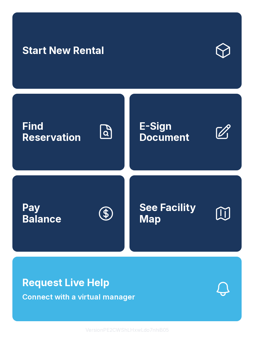
click at [221, 222] on icon "button" at bounding box center [223, 213] width 17 height 17
click at [83, 233] on link "Pay Balance" at bounding box center [68, 213] width 112 height 76
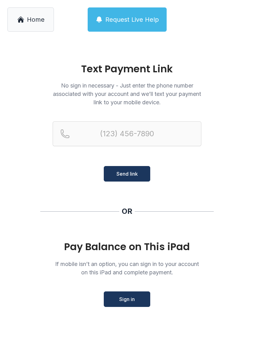
click at [30, 22] on span "Home" at bounding box center [36, 19] width 18 height 9
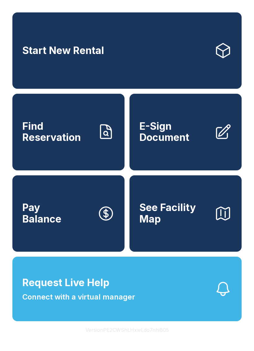
click at [204, 63] on link "Start New Rental" at bounding box center [126, 50] width 229 height 76
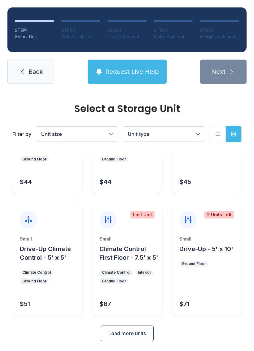
scroll to position [74, 0]
click at [134, 336] on span "Load more units" at bounding box center [128, 333] width 38 height 7
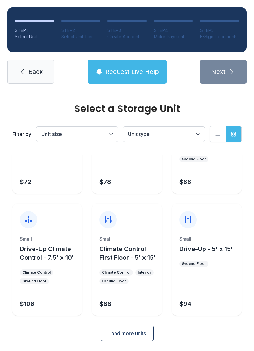
scroll to position [326, 0]
click at [135, 335] on span "Load more units" at bounding box center [128, 333] width 38 height 7
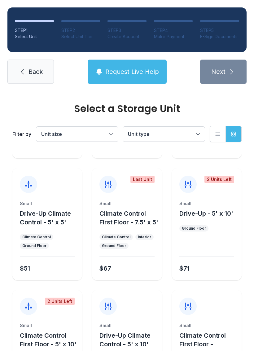
scroll to position [113, 0]
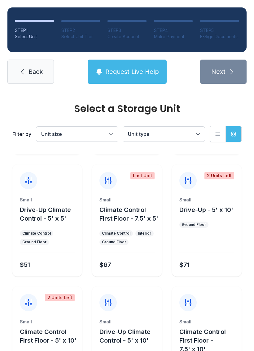
click at [116, 216] on span "Climate Control First Floor - 7.5' x 5'" at bounding box center [129, 214] width 59 height 16
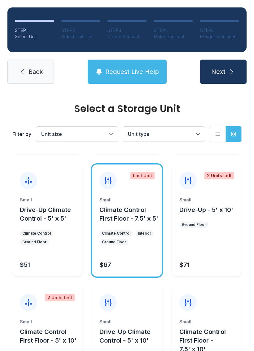
click at [217, 69] on span "Next" at bounding box center [218, 71] width 14 height 9
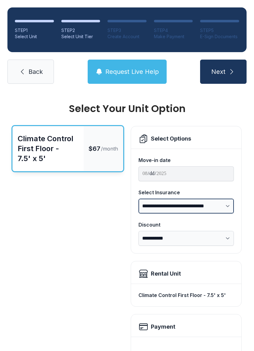
click at [225, 206] on select "**********" at bounding box center [186, 205] width 95 height 15
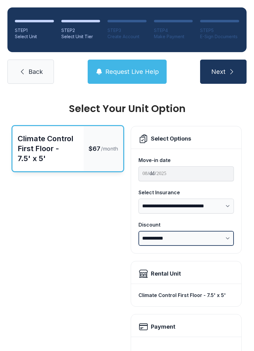
click at [230, 240] on select "**********" at bounding box center [186, 238] width 95 height 15
click at [31, 78] on link "Back" at bounding box center [30, 72] width 47 height 24
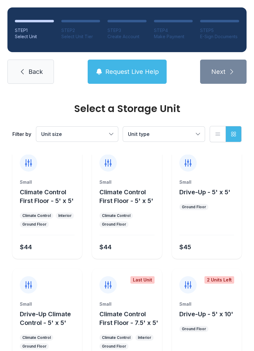
scroll to position [11, 0]
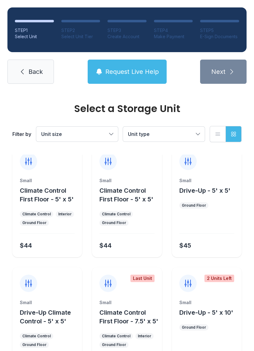
click at [116, 70] on span "Request Live Help" at bounding box center [132, 71] width 54 height 9
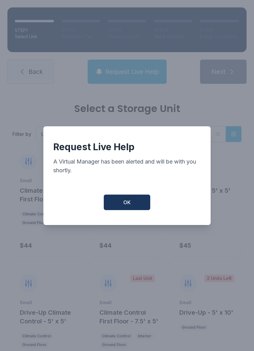
click at [139, 205] on button "OK" at bounding box center [127, 202] width 47 height 16
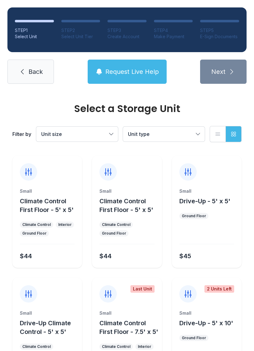
scroll to position [0, 0]
